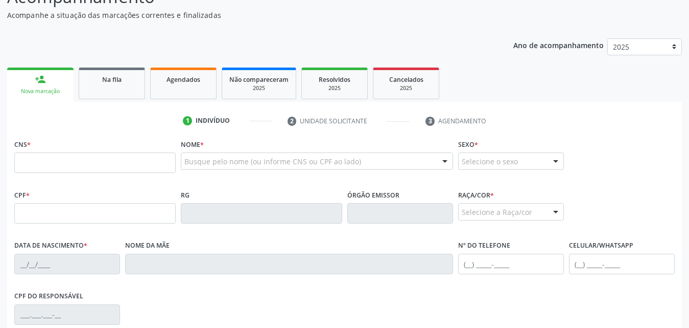
scroll to position [102, 0]
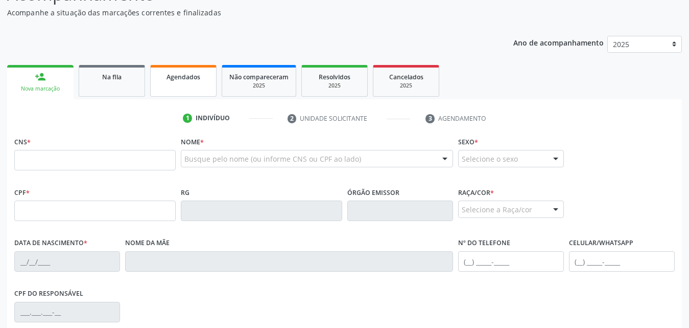
click at [187, 85] on link "Agendados" at bounding box center [183, 81] width 66 height 32
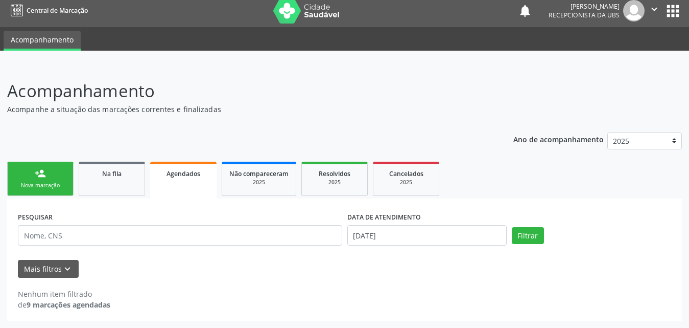
scroll to position [6, 0]
click at [59, 264] on button "Mais filtros keyboard_arrow_down" at bounding box center [48, 269] width 61 height 18
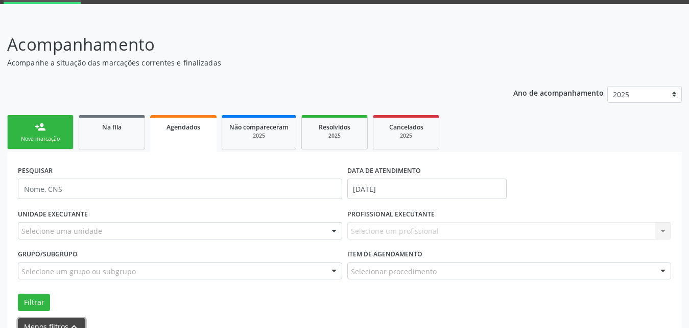
scroll to position [110, 0]
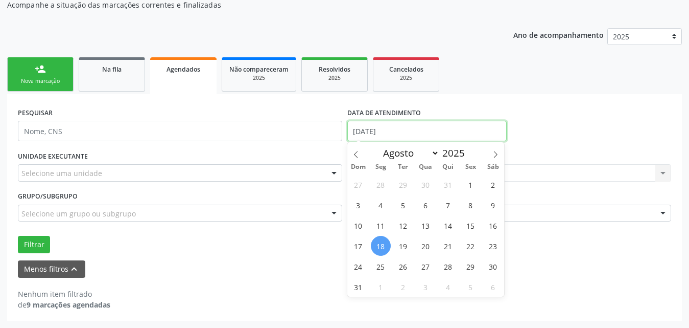
click at [477, 132] on input "[DATE]" at bounding box center [427, 131] width 159 height 20
click at [467, 183] on span "1" at bounding box center [471, 184] width 20 height 20
type input "[DATE]"
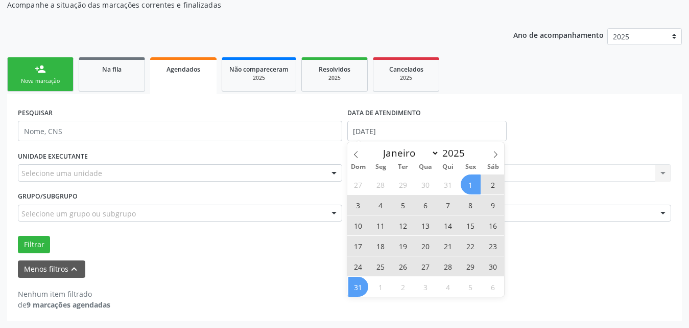
click at [354, 287] on span "31" at bounding box center [359, 286] width 20 height 20
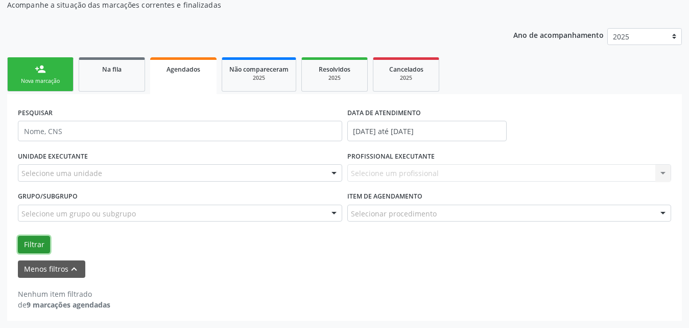
drag, startPoint x: 36, startPoint y: 243, endPoint x: 47, endPoint y: 242, distance: 11.3
click at [36, 243] on button "Filtrar" at bounding box center [34, 244] width 32 height 17
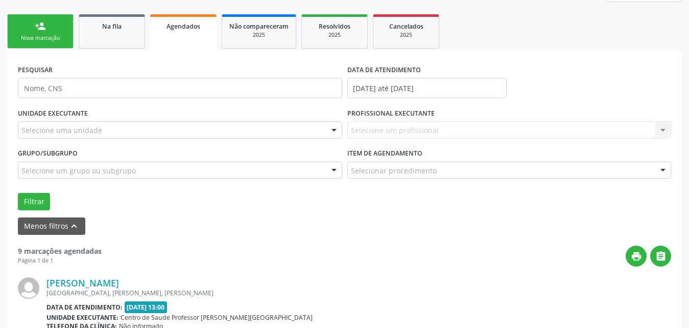
scroll to position [153, 0]
click at [108, 31] on link "Na fila" at bounding box center [112, 31] width 66 height 34
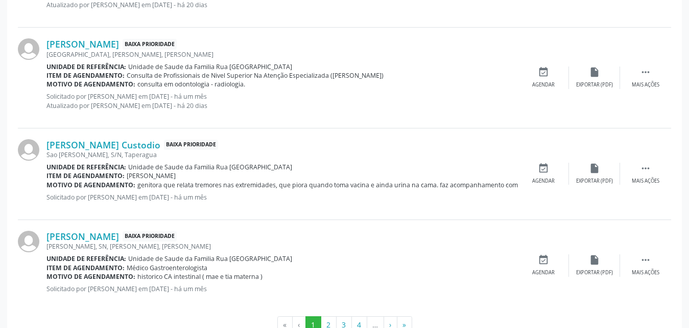
scroll to position [1434, 0]
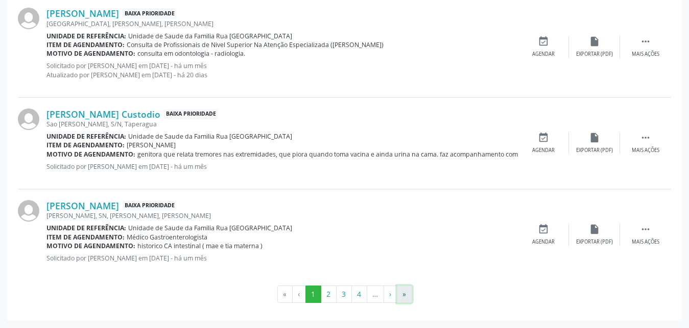
click at [407, 295] on button "»" at bounding box center [404, 293] width 15 height 17
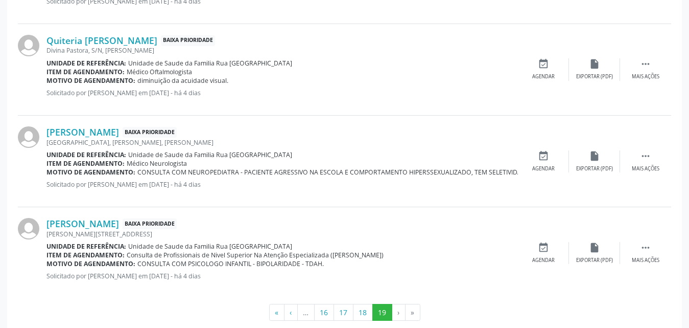
scroll to position [400, 0]
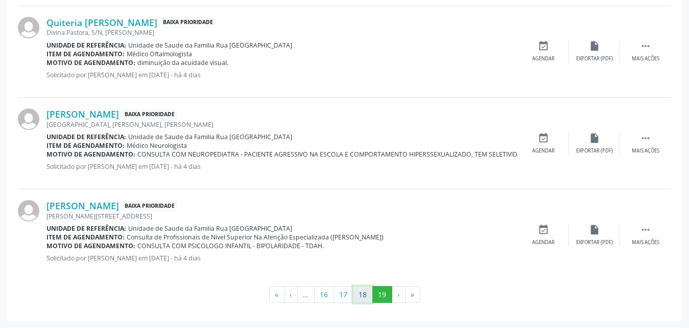
click at [360, 299] on button "18" at bounding box center [363, 294] width 20 height 17
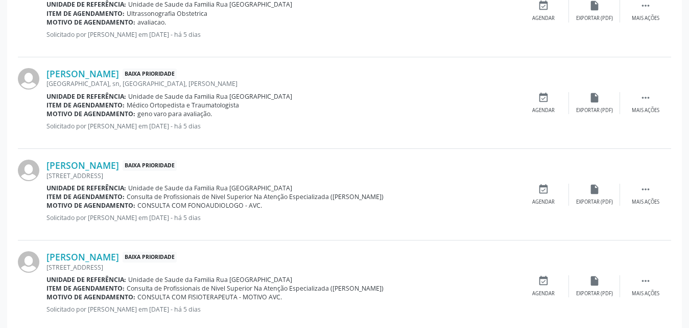
scroll to position [1407, 0]
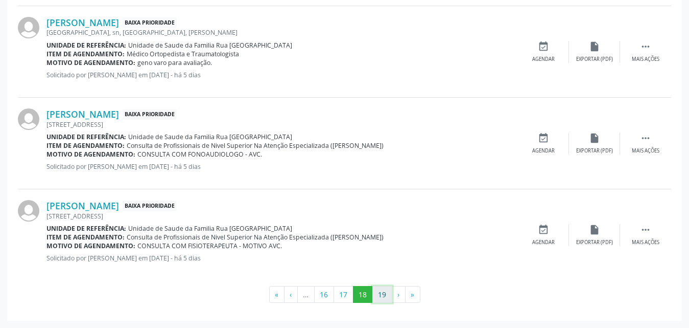
click at [380, 294] on button "19" at bounding box center [383, 294] width 20 height 17
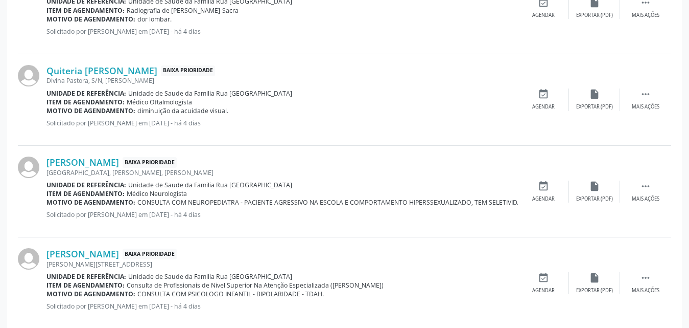
scroll to position [400, 0]
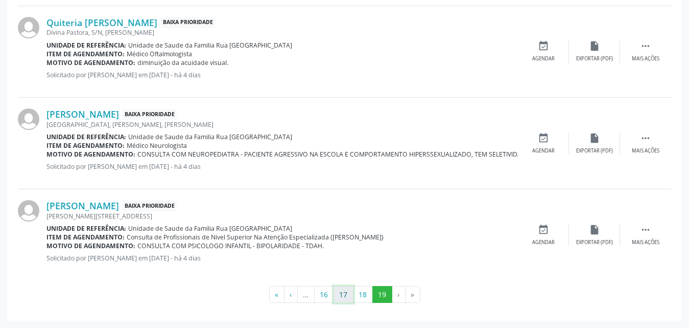
click at [345, 297] on button "17" at bounding box center [344, 294] width 20 height 17
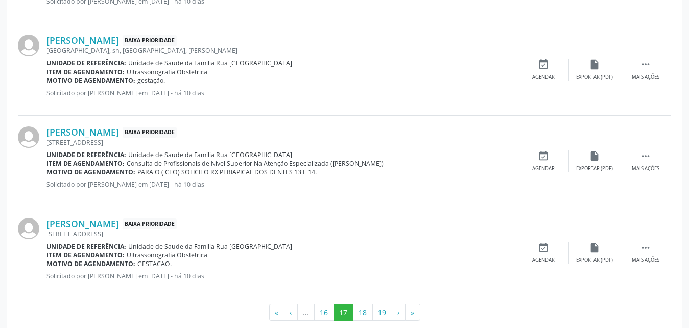
scroll to position [1407, 0]
